Goal: Information Seeking & Learning: Learn about a topic

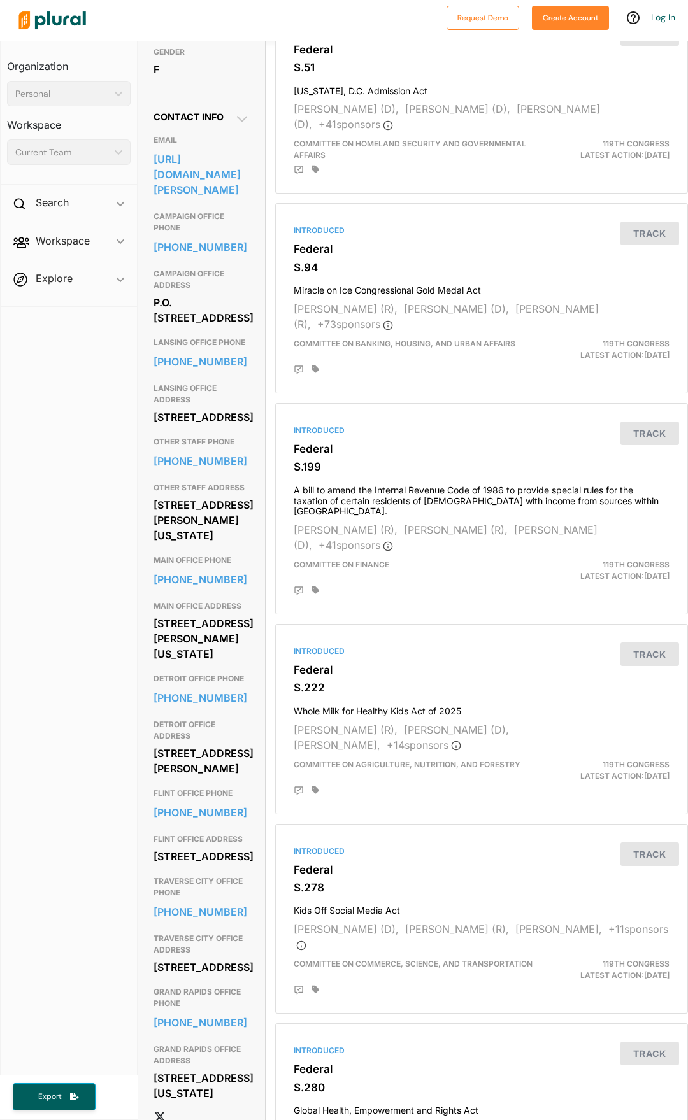
scroll to position [382, 0]
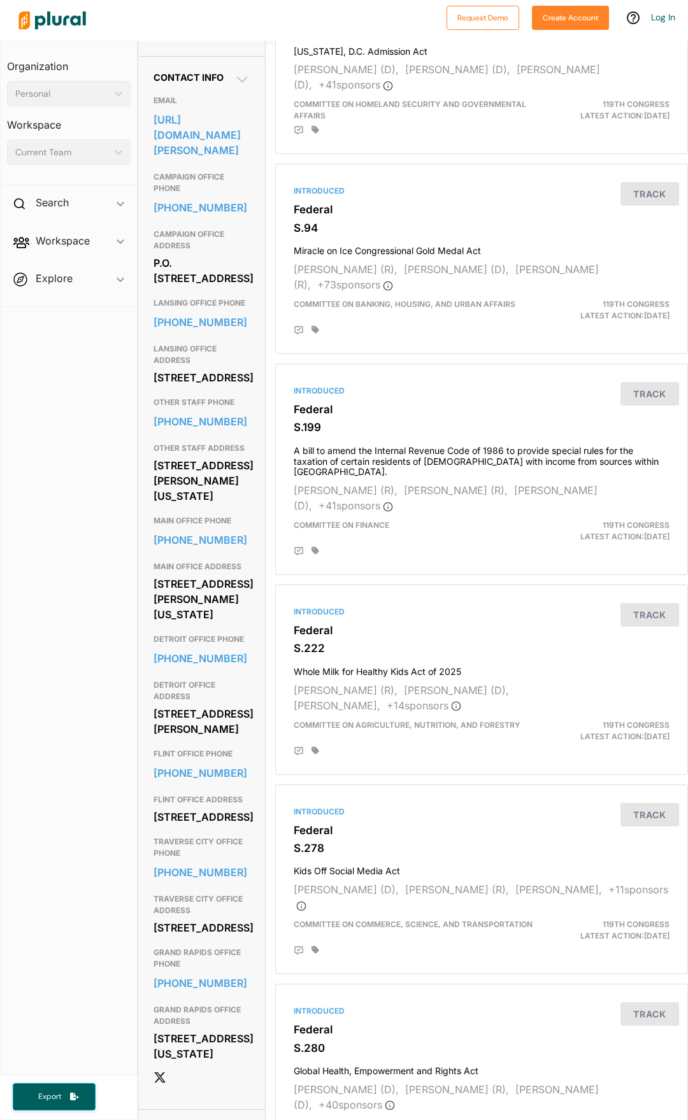
click at [196, 387] on div "[STREET_ADDRESS]" at bounding box center [201, 377] width 96 height 19
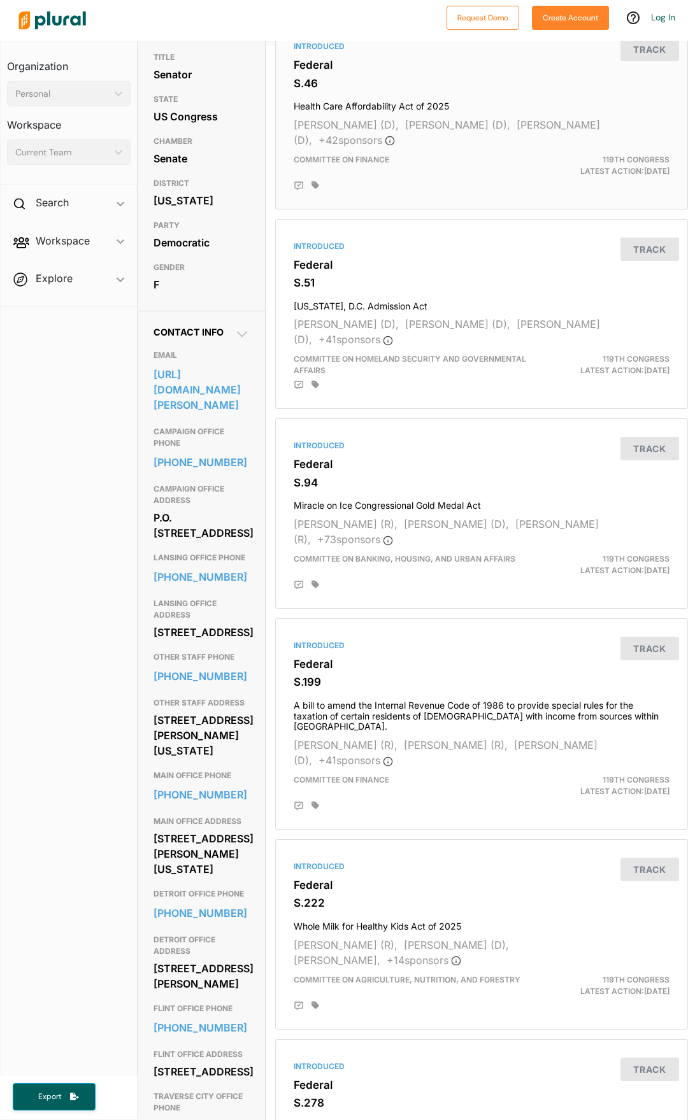
scroll to position [0, 0]
